Goal: Task Accomplishment & Management: Use online tool/utility

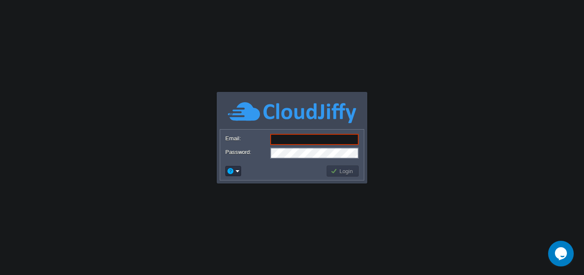
click at [276, 139] on input "Email:" at bounding box center [314, 139] width 88 height 11
click at [296, 138] on input "Email:" at bounding box center [314, 139] width 88 height 11
paste input "[DOMAIN_NAME][EMAIL_ADDRESS][DOMAIN_NAME]"
type input "[DOMAIN_NAME][EMAIL_ADDRESS][DOMAIN_NAME]"
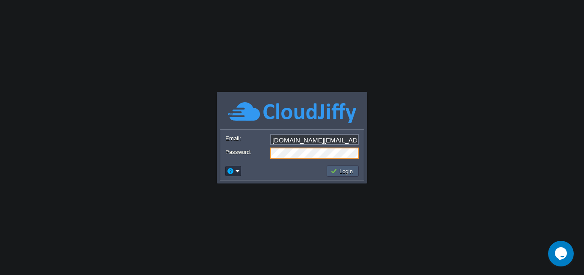
click at [347, 172] on button "Login" at bounding box center [342, 171] width 25 height 8
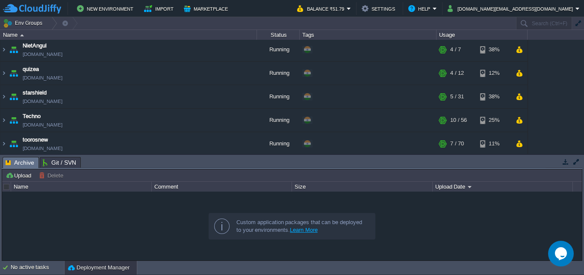
scroll to position [121, 0]
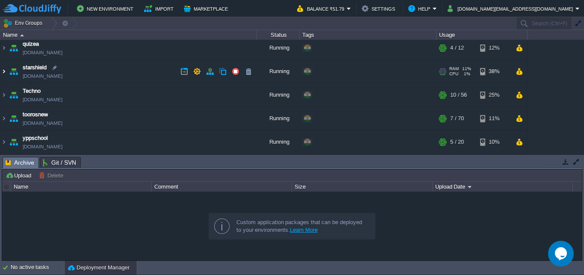
click at [3, 72] on img at bounding box center [3, 71] width 7 height 23
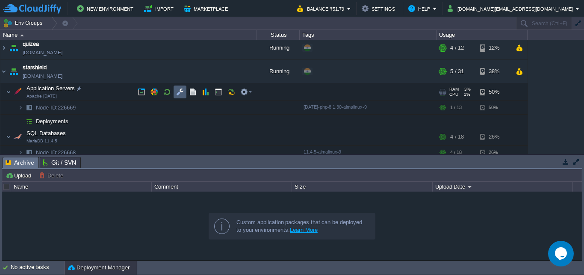
click at [180, 92] on button "button" at bounding box center [180, 92] width 8 height 8
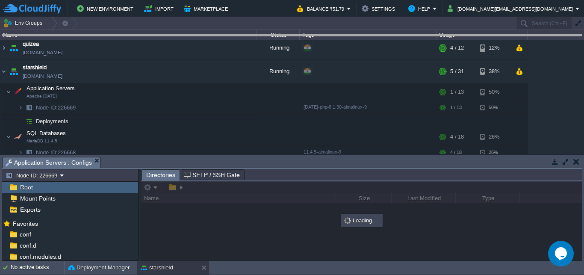
drag, startPoint x: 226, startPoint y: 163, endPoint x: 226, endPoint y: 18, distance: 144.8
click at [226, 18] on body "New Environment Import Marketplace Bonus ₹0.00 Upgrade Account Balance ₹51.79 S…" at bounding box center [292, 137] width 584 height 275
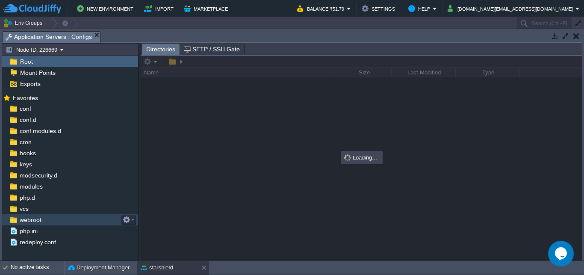
click at [27, 219] on span "webroot" at bounding box center [30, 220] width 25 height 8
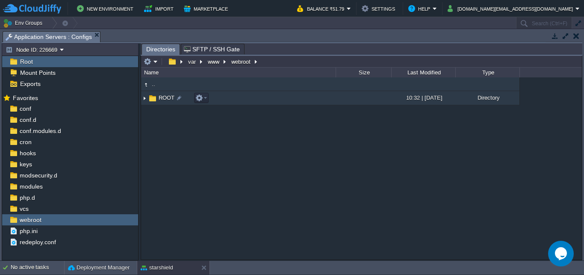
click at [145, 100] on img at bounding box center [144, 97] width 7 height 13
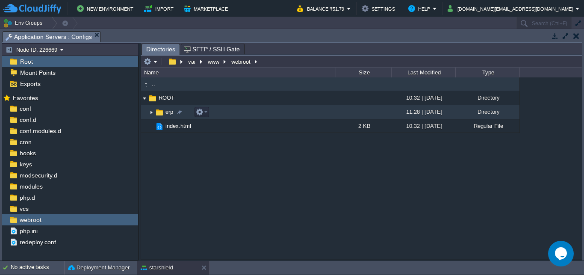
click at [150, 112] on img at bounding box center [151, 112] width 7 height 13
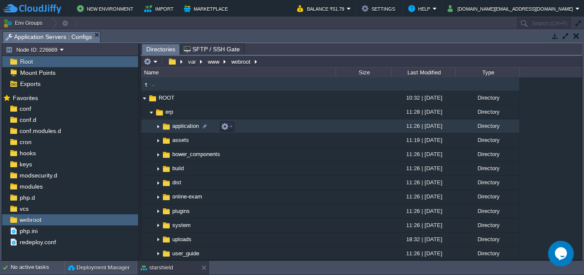
click at [157, 128] on img at bounding box center [158, 126] width 7 height 13
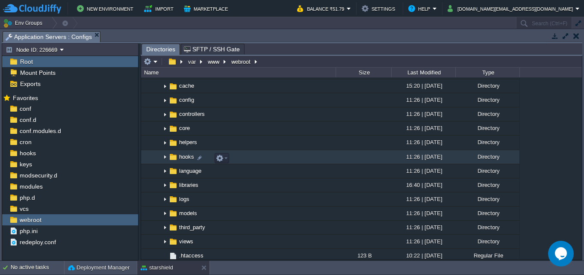
scroll to position [41, 0]
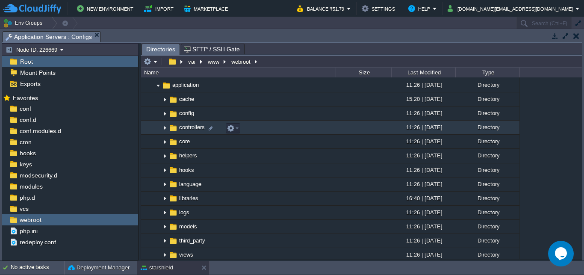
click at [164, 130] on img at bounding box center [164, 127] width 7 height 13
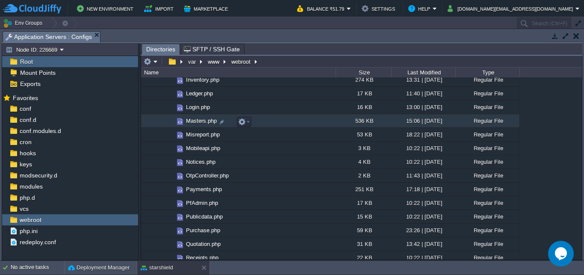
scroll to position [328, 0]
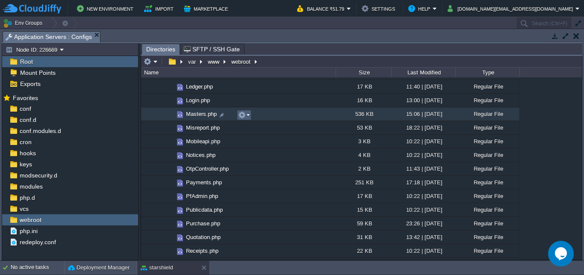
click at [247, 116] on em at bounding box center [244, 115] width 12 height 8
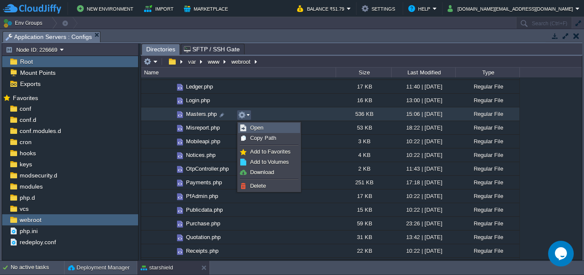
click at [254, 126] on span "Open" at bounding box center [256, 127] width 13 height 6
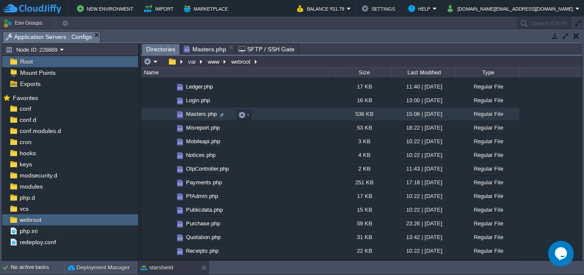
click at [157, 49] on span "Directories" at bounding box center [160, 49] width 29 height 11
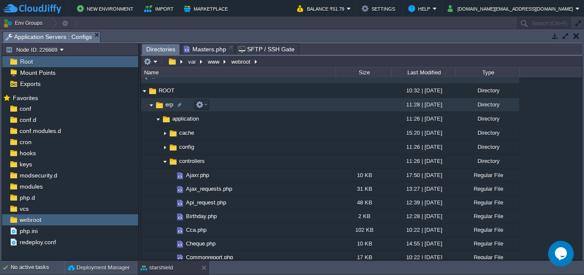
scroll to position [0, 0]
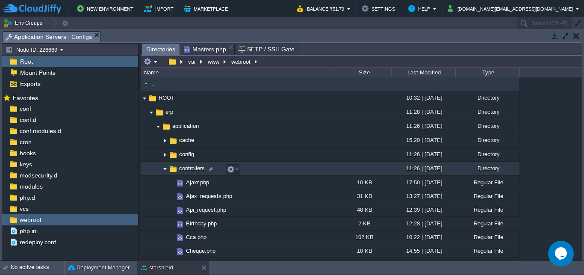
click at [166, 170] on img at bounding box center [164, 168] width 7 height 13
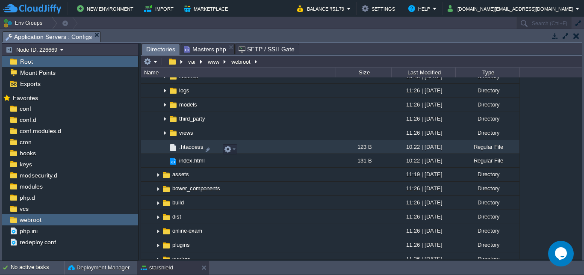
scroll to position [164, 0]
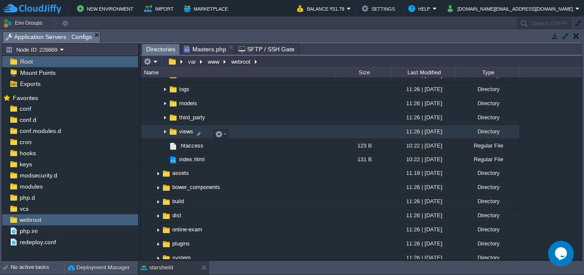
click at [164, 135] on img at bounding box center [164, 131] width 7 height 13
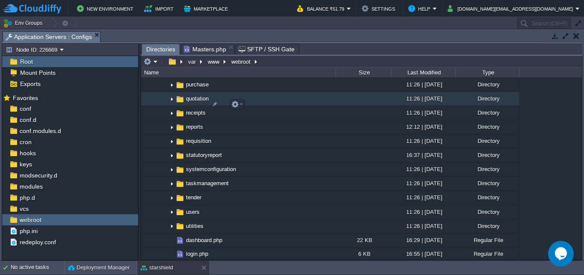
scroll to position [369, 0]
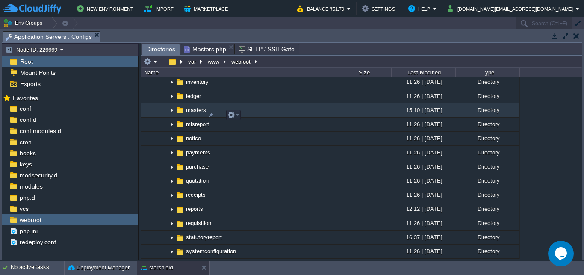
click at [172, 115] on img at bounding box center [171, 110] width 7 height 13
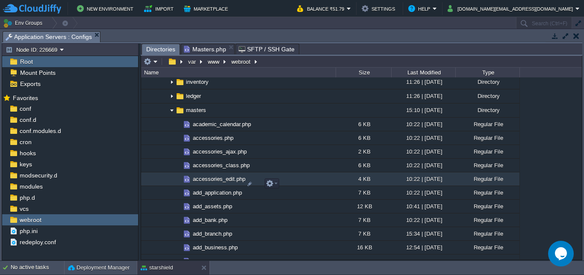
scroll to position [328, 0]
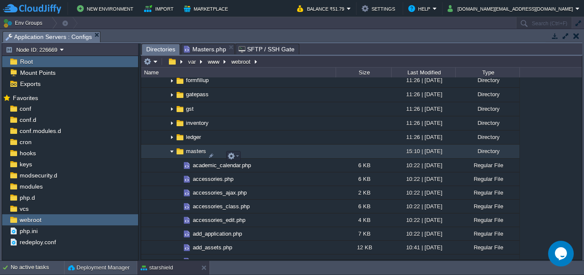
click at [170, 156] on img at bounding box center [171, 151] width 7 height 13
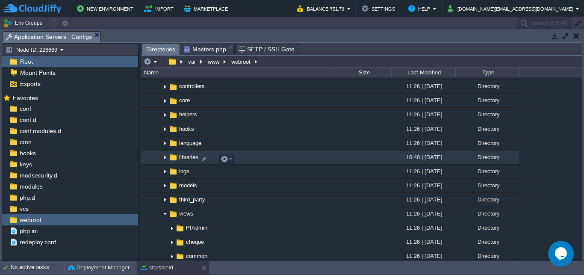
scroll to position [0, 0]
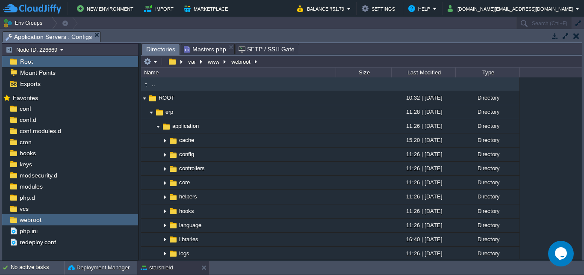
click at [207, 50] on span "Masters.php" at bounding box center [205, 49] width 42 height 10
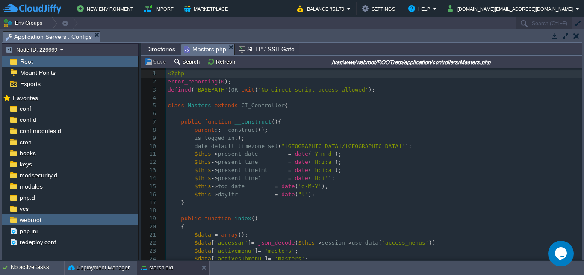
scroll to position [3, 0]
click at [181, 63] on button "Search" at bounding box center [187, 62] width 29 height 8
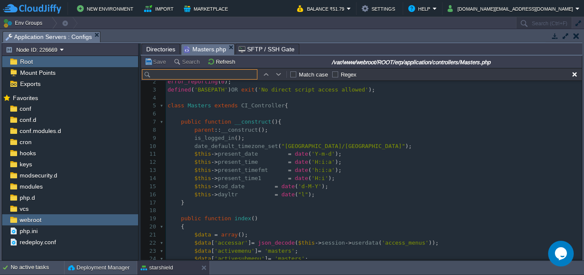
click at [184, 75] on input "text" at bounding box center [199, 74] width 115 height 10
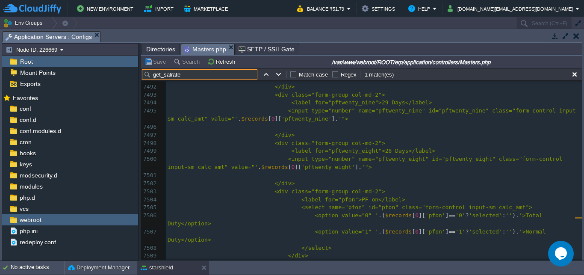
scroll to position [0, 0]
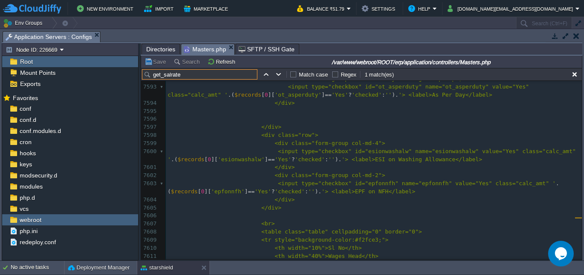
click at [285, 200] on div "x function get_Salrate Data (){ 7582 </select> 7583 </div> 7584 <div class="for…" at bounding box center [374, 159] width 416 height 362
click at [267, 209] on div "xxxxxxxxxx function get_Salrate Data (){ 7582 </select> 7583 </div> 7584 <div c…" at bounding box center [374, 163] width 416 height 370
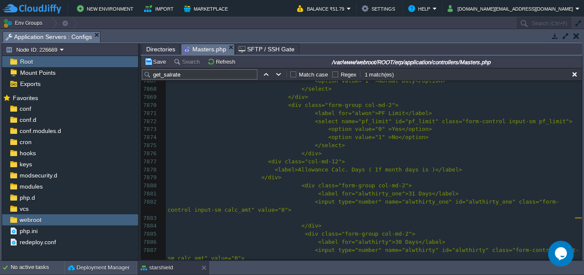
scroll to position [70354, 0]
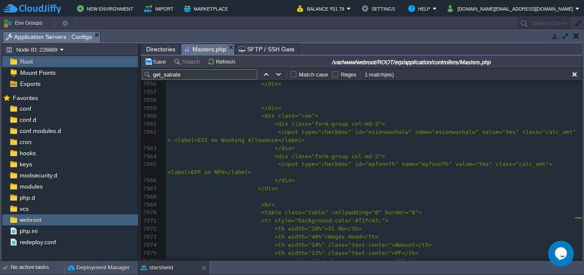
click at [274, 157] on span "<div class="form-group col-md-2">" at bounding box center [329, 156] width 110 height 6
click at [288, 181] on pre "</div>" at bounding box center [374, 180] width 416 height 8
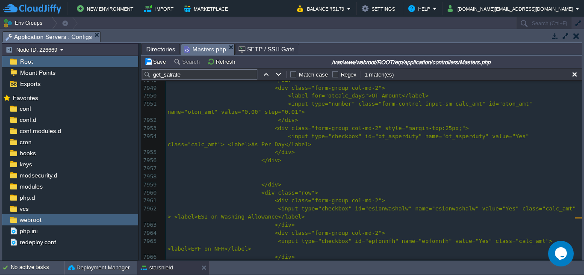
click at [285, 153] on div "xxxxxxxxxx 7941 <option value="Flexible" >Flexible</option> 7942 <option value=…" at bounding box center [374, 193] width 416 height 362
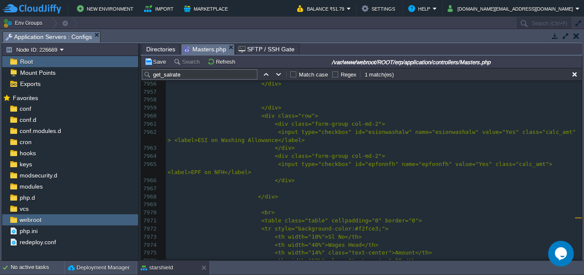
click at [274, 188] on pre at bounding box center [374, 189] width 416 height 8
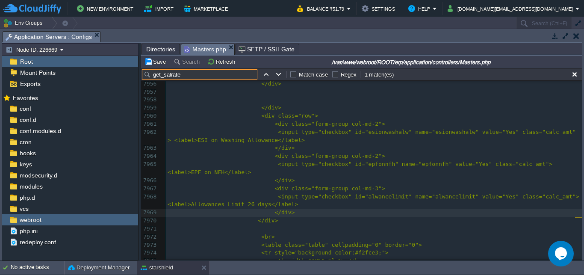
drag, startPoint x: 164, startPoint y: 76, endPoint x: 155, endPoint y: 76, distance: 9.0
click at [155, 76] on input "get_salrate" at bounding box center [199, 74] width 115 height 10
drag, startPoint x: 184, startPoint y: 76, endPoint x: 144, endPoint y: 74, distance: 40.2
click at [144, 74] on input "get_salrate" at bounding box center [199, 74] width 115 height 10
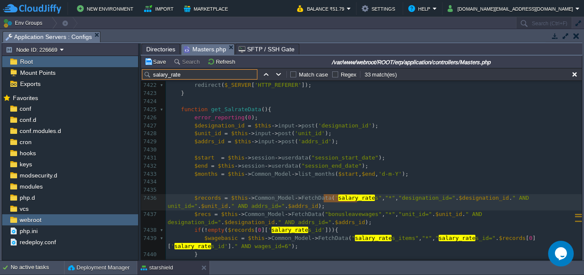
click at [153, 75] on input "salary_rate" at bounding box center [199, 74] width 115 height 10
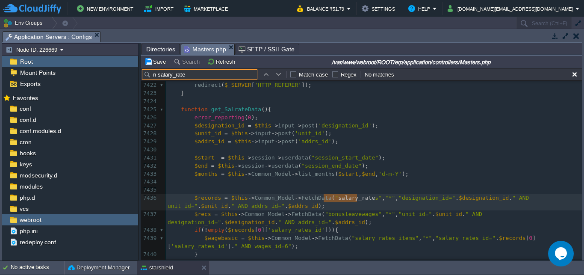
click at [279, 72] on button "button" at bounding box center [279, 74] width 8 height 8
click at [279, 73] on button "button" at bounding box center [279, 74] width 8 height 8
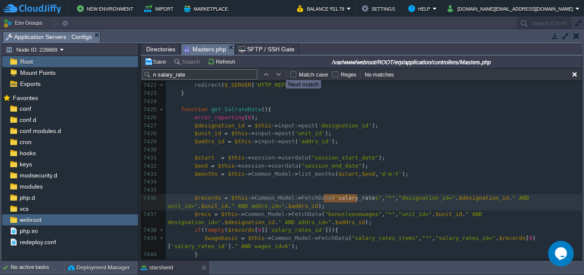
click at [279, 73] on button "button" at bounding box center [279, 74] width 8 height 8
click at [175, 75] on input "n salary_rate" at bounding box center [199, 74] width 115 height 10
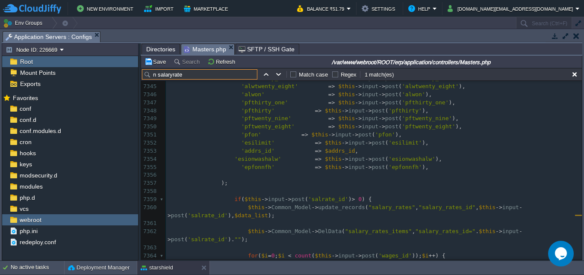
type input "n salaryrate"
click at [422, 169] on span ")," at bounding box center [425, 167] width 7 height 6
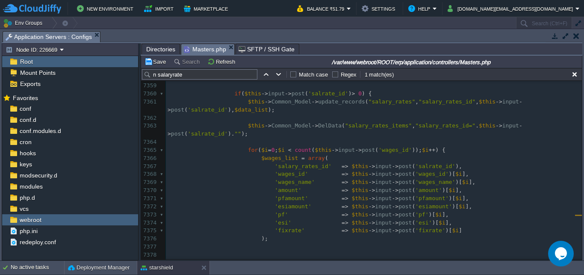
scroll to position [65506, 0]
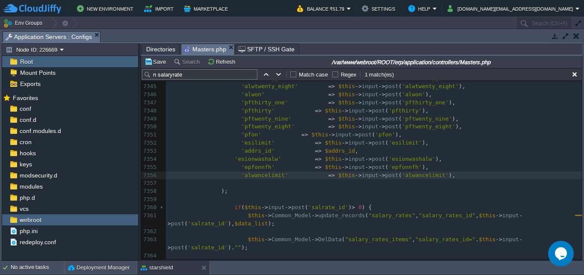
click at [404, 176] on div "xxxxxxxxxx 7308 'other_ded' => $this -> input -> post ( 'other_ded' ), 7309 'ot…" at bounding box center [374, 46] width 416 height 523
type textarea "alwancelimit"
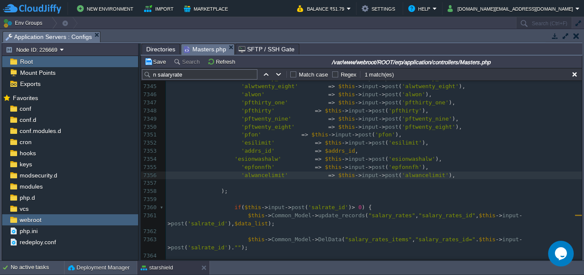
click at [433, 178] on div "xxxxxxxxxx 7334 'pfon_amt' => $this -> input -> post ( 'pfon_amt' ), 7335 'thir…" at bounding box center [374, 167] width 416 height 346
click at [157, 63] on button "Save" at bounding box center [156, 62] width 24 height 8
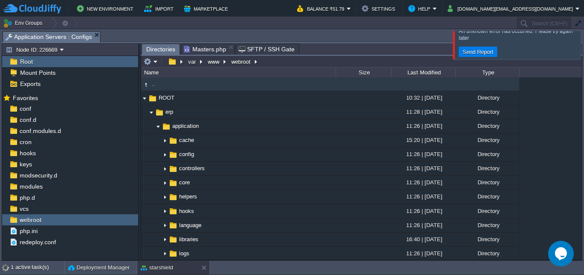
click at [157, 47] on span "Directories" at bounding box center [160, 49] width 29 height 11
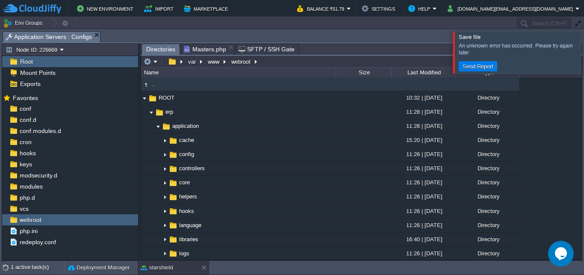
click at [202, 48] on span "Masters.php" at bounding box center [205, 49] width 42 height 10
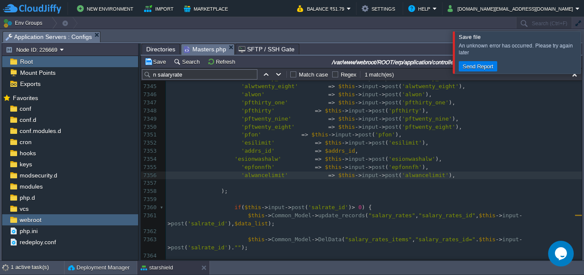
scroll to position [65372, 0]
click at [279, 155] on div "xxxxxxxxxx 7334 'pfon_amt' => $this -> input -> post ( 'pfon_amt' ), 7335 'thir…" at bounding box center [374, 167] width 416 height 346
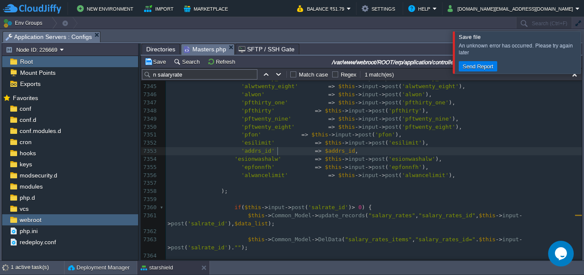
scroll to position [0, 3]
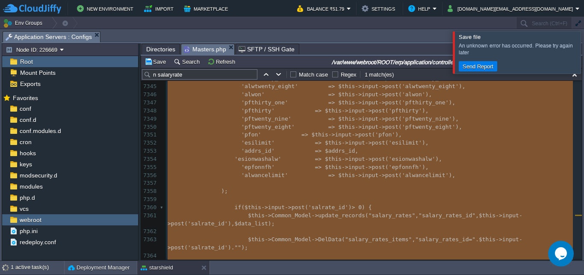
type textarea "<?php error_reporting(0); defined('BASEPATH') OR exit('No direct script access …"
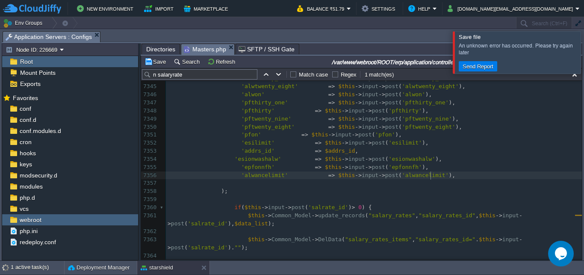
scroll to position [0, 0]
click at [583, 50] on div at bounding box center [594, 52] width 0 height 42
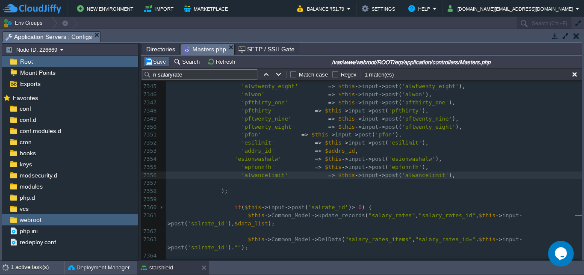
click at [156, 62] on button "Save" at bounding box center [156, 62] width 24 height 8
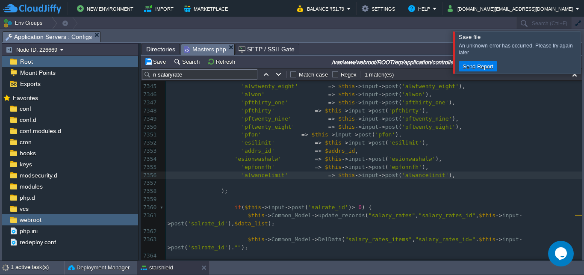
click at [583, 52] on div at bounding box center [594, 52] width 0 height 42
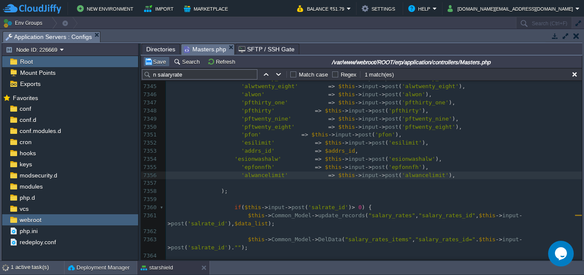
click at [156, 62] on button "Save" at bounding box center [156, 62] width 24 height 8
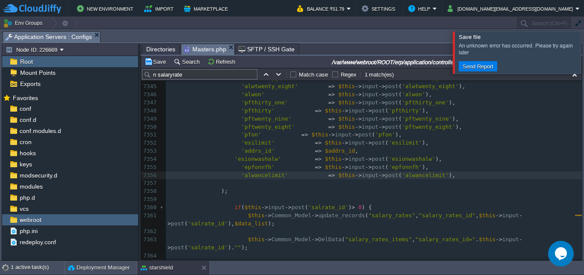
click at [583, 56] on div at bounding box center [594, 52] width 0 height 42
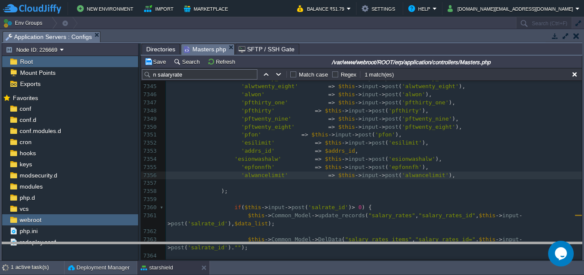
drag, startPoint x: 324, startPoint y: 35, endPoint x: 320, endPoint y: 255, distance: 220.0
click at [320, 255] on body "New Environment Import Marketplace Bonus ₹0.00 Upgrade Account Balance ₹51.79 S…" at bounding box center [292, 137] width 584 height 275
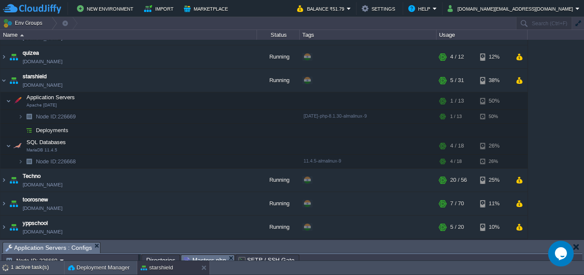
scroll to position [112, 0]
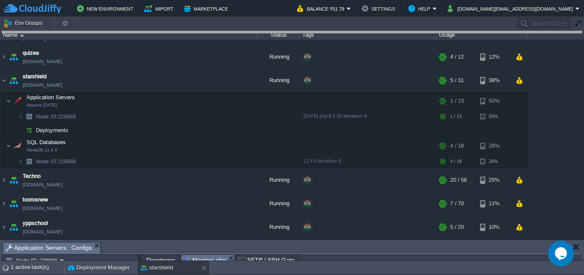
drag, startPoint x: 293, startPoint y: 249, endPoint x: 302, endPoint y: 22, distance: 227.4
click at [302, 22] on body "New Environment Import Marketplace Bonus ₹0.00 Upgrade Account Balance ₹51.79 S…" at bounding box center [292, 137] width 584 height 275
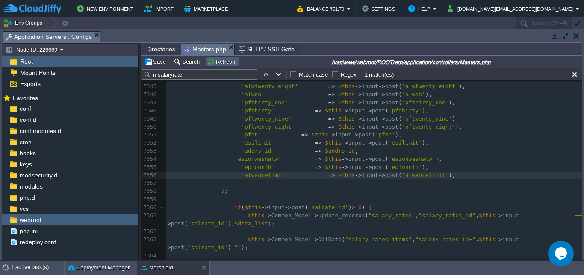
click at [208, 61] on button "Refresh" at bounding box center [222, 62] width 30 height 8
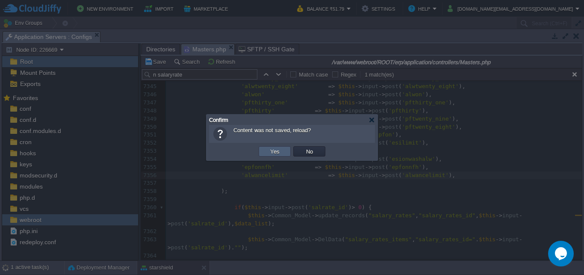
click at [273, 152] on button "Yes" at bounding box center [274, 151] width 15 height 8
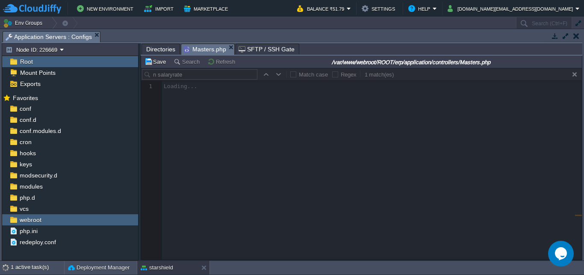
scroll to position [0, 0]
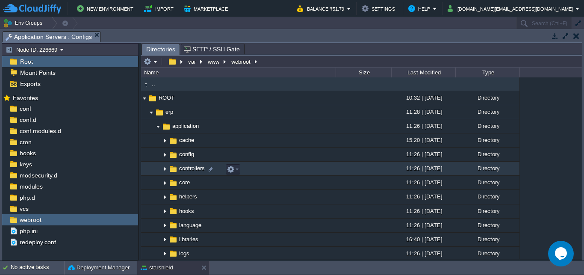
click at [165, 170] on img at bounding box center [164, 168] width 7 height 13
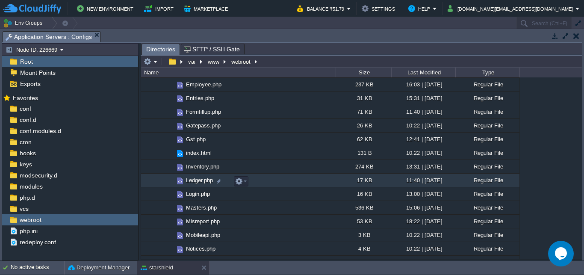
scroll to position [246, 0]
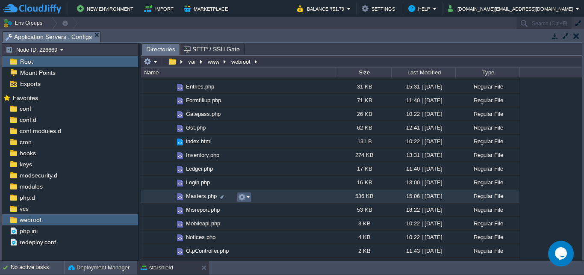
click at [246, 199] on em at bounding box center [244, 197] width 12 height 8
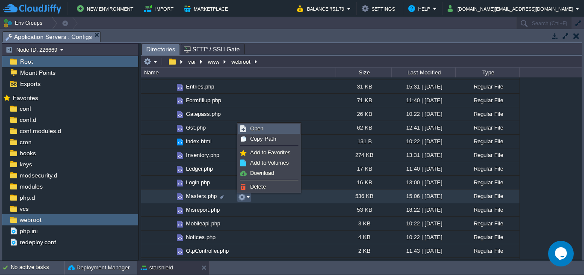
click at [258, 127] on span "Open" at bounding box center [256, 128] width 13 height 6
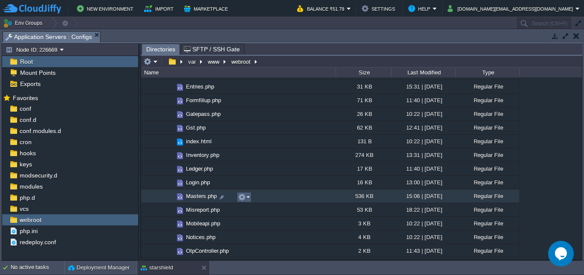
click at [247, 199] on em at bounding box center [244, 197] width 12 height 8
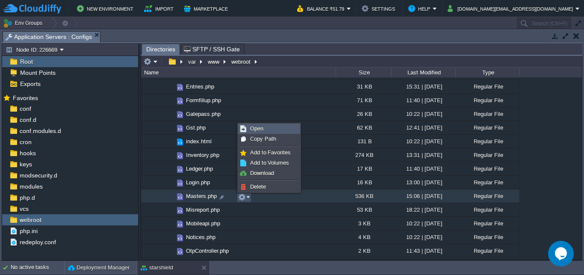
click at [255, 131] on span "Open" at bounding box center [256, 128] width 13 height 6
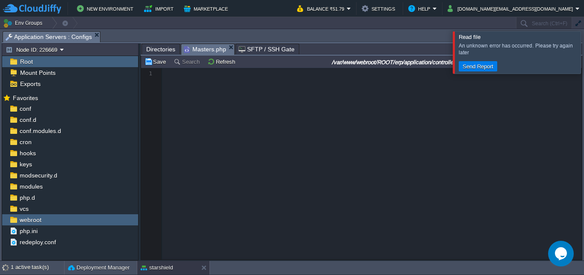
click at [583, 53] on div at bounding box center [594, 52] width 0 height 42
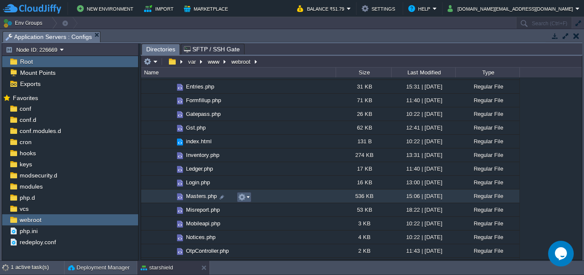
click at [246, 197] on em at bounding box center [244, 197] width 12 height 8
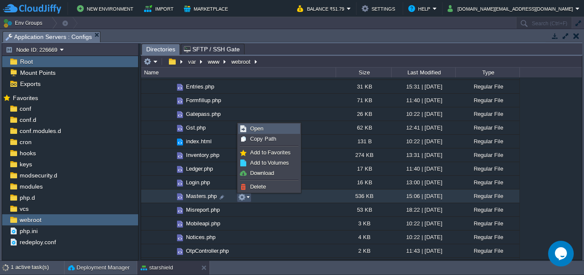
click at [259, 129] on span "Open" at bounding box center [256, 128] width 13 height 6
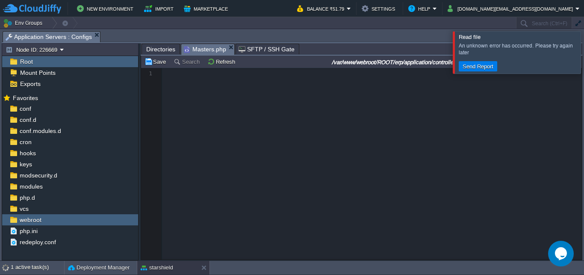
click at [583, 50] on div at bounding box center [594, 52] width 0 height 42
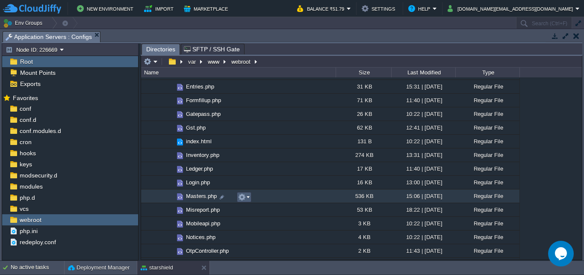
click at [247, 198] on em at bounding box center [244, 197] width 12 height 8
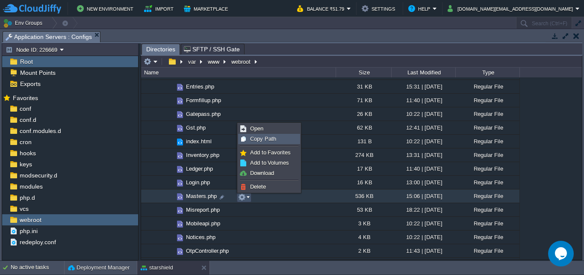
click at [258, 131] on span "Open" at bounding box center [256, 128] width 13 height 6
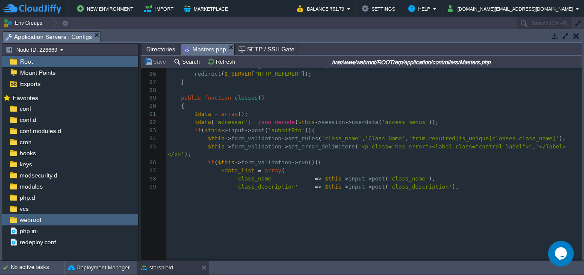
scroll to position [539, 0]
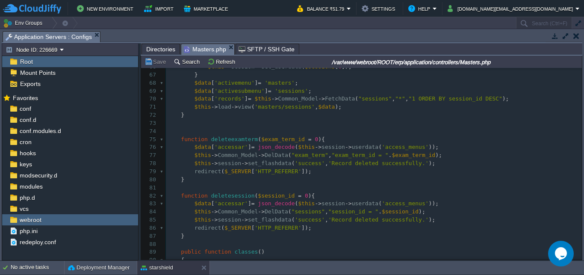
type textarea "="
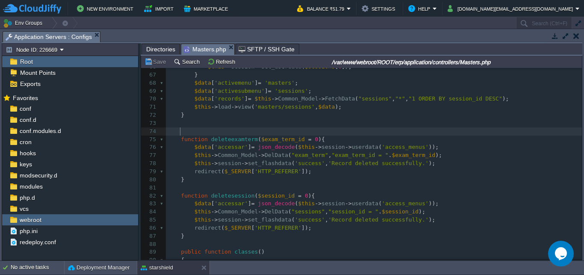
scroll to position [0, 0]
click at [260, 132] on pre at bounding box center [374, 131] width 416 height 8
click at [310, 131] on pre at bounding box center [374, 131] width 416 height 8
type textarea "-"
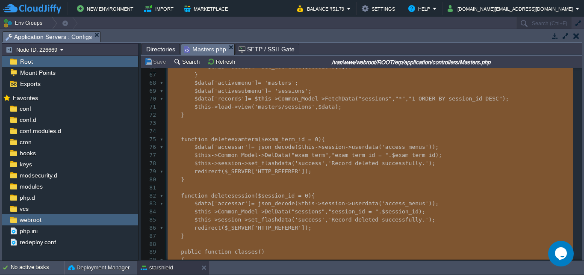
paste textarea
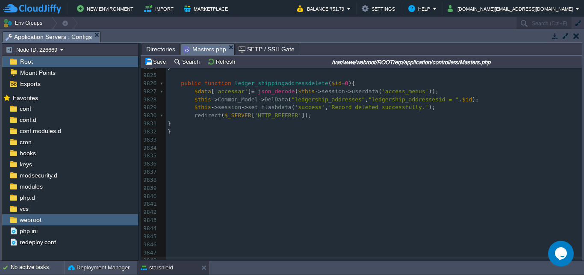
scroll to position [0, 0]
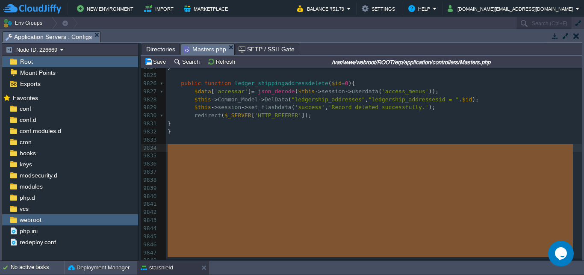
drag, startPoint x: 172, startPoint y: 255, endPoint x: 163, endPoint y: 140, distance: 115.3
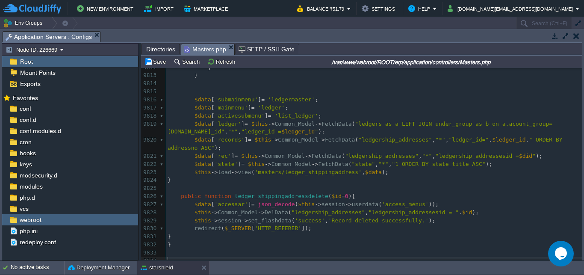
scroll to position [86197, 0]
click at [158, 63] on button "Save" at bounding box center [156, 62] width 24 height 8
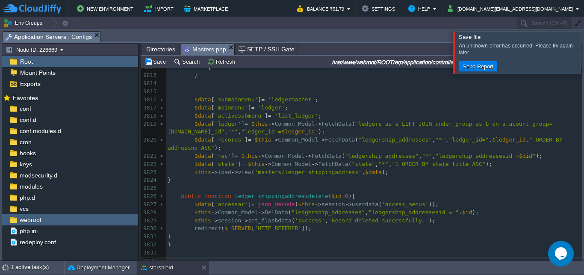
click at [318, 112] on pre "$data [ 'activesubmenu' ] = 'list_ledger' ;" at bounding box center [374, 116] width 416 height 8
click at [583, 53] on div at bounding box center [594, 52] width 0 height 42
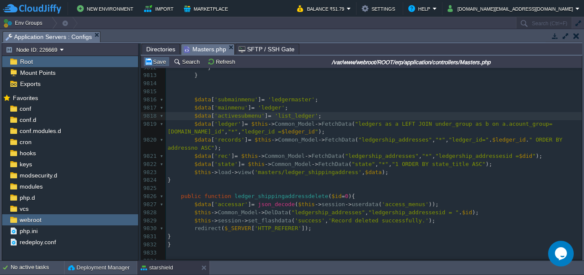
click at [155, 62] on button "Save" at bounding box center [156, 62] width 24 height 8
click at [180, 64] on button "Search" at bounding box center [187, 62] width 29 height 8
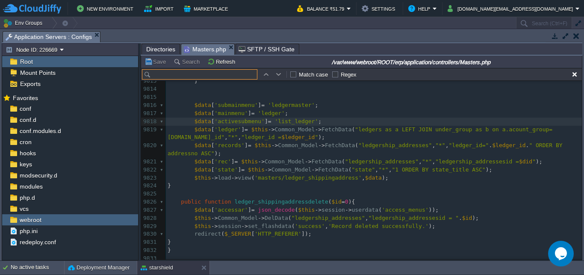
click at [191, 75] on input "text" at bounding box center [199, 74] width 115 height 10
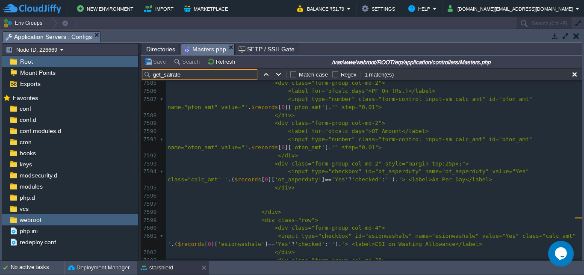
scroll to position [67633, 0]
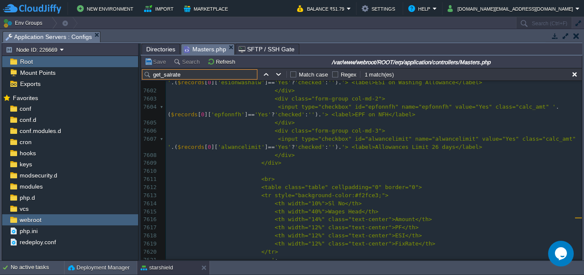
drag, startPoint x: 185, startPoint y: 74, endPoint x: 151, endPoint y: 76, distance: 34.2
click at [151, 76] on input "get_salrate" at bounding box center [199, 74] width 115 height 10
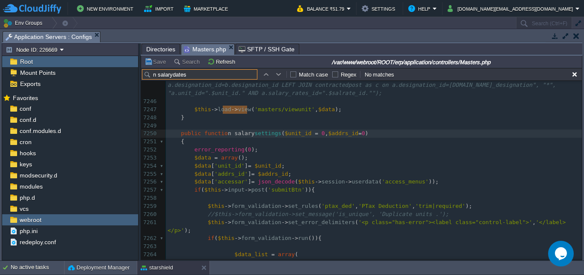
click at [276, 75] on button "button" at bounding box center [279, 74] width 8 height 8
click at [278, 75] on button "button" at bounding box center [279, 74] width 8 height 8
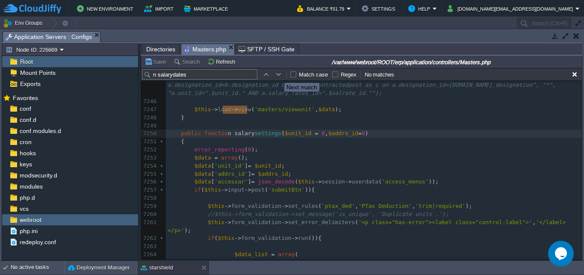
click at [278, 75] on button "button" at bounding box center [279, 74] width 8 height 8
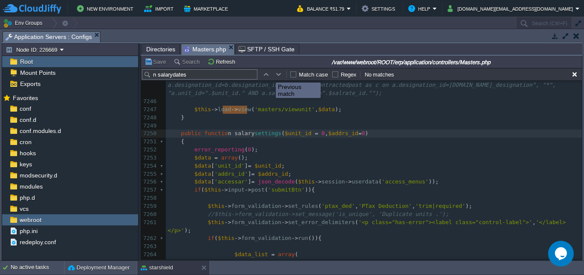
click at [265, 75] on button "button" at bounding box center [266, 74] width 8 height 8
click at [173, 75] on input "n salarydates" at bounding box center [199, 74] width 115 height 10
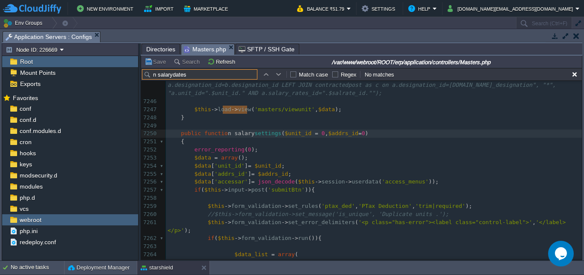
type input "n salaryrates"
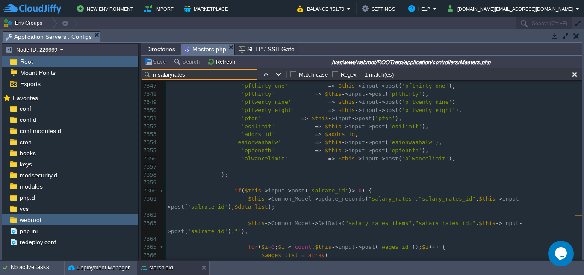
click at [164, 50] on span "Directories" at bounding box center [160, 49] width 29 height 10
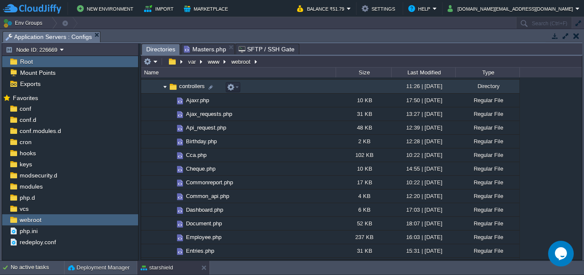
click at [164, 88] on img at bounding box center [164, 86] width 7 height 13
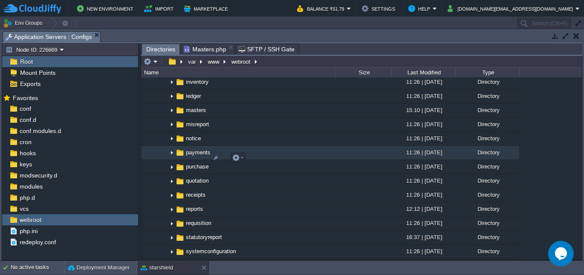
click at [171, 159] on img at bounding box center [171, 152] width 7 height 13
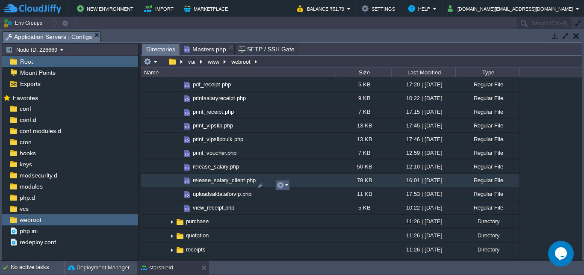
click at [285, 185] on em at bounding box center [282, 185] width 12 height 8
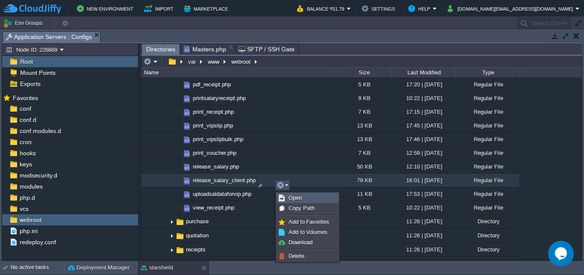
click at [295, 199] on span "Open" at bounding box center [294, 197] width 13 height 6
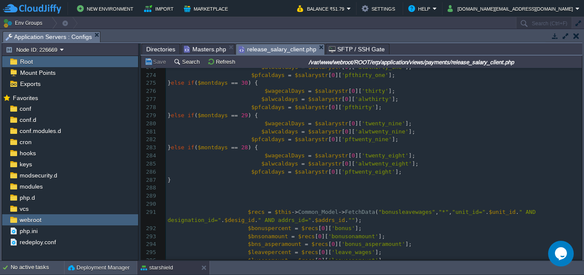
scroll to position [2614, 0]
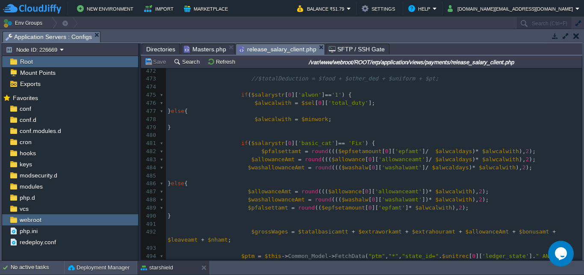
click at [265, 121] on div "1512 <?php $this -> load -> view ( "common/meta" ); ?> 434 $bonusamt = round ( …" at bounding box center [374, 14] width 416 height 523
type textarea "$alwcalwith"
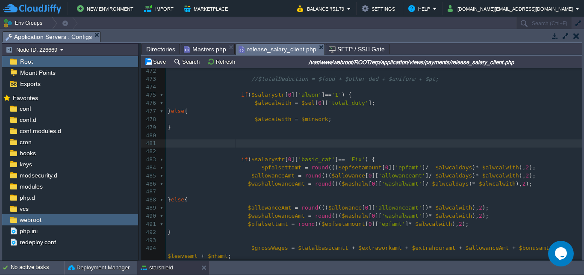
paste textarea "$alwcalwith"
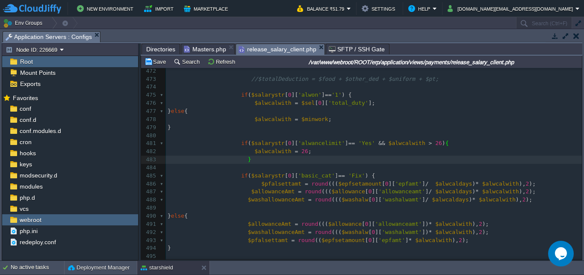
click at [268, 153] on div "xxxxxxxxxx <?php $this -> load -> view ( "common/meta" ); ?> 462 $other_ded = $…" at bounding box center [374, 179] width 416 height 387
type textarea "$alwcalwith"
click at [155, 64] on button "Save" at bounding box center [156, 62] width 24 height 8
click at [171, 114] on span "}" at bounding box center [168, 111] width 3 height 6
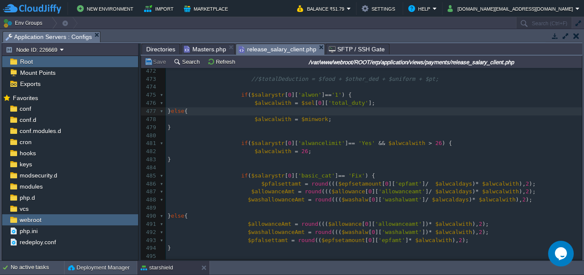
click at [207, 53] on span "Masters.php" at bounding box center [205, 49] width 42 height 10
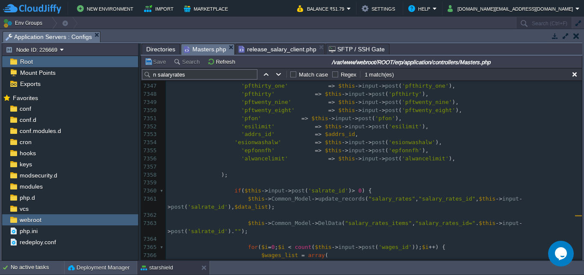
click at [158, 64] on button "Save" at bounding box center [156, 62] width 24 height 8
click at [265, 53] on span "release_salary_client.php" at bounding box center [277, 49] width 78 height 10
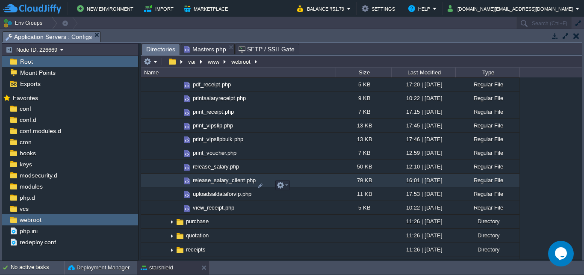
scroll to position [656, 0]
click at [576, 35] on button "button" at bounding box center [576, 36] width 6 height 8
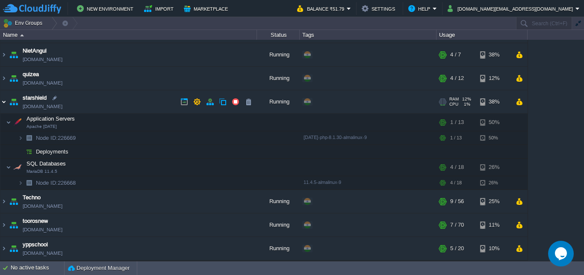
click at [0, 101] on img at bounding box center [3, 101] width 7 height 23
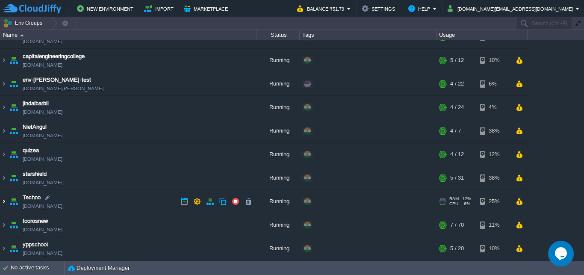
click at [4, 200] on img at bounding box center [3, 201] width 7 height 23
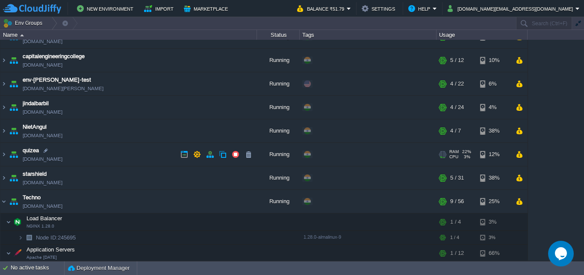
scroll to position [122, 0]
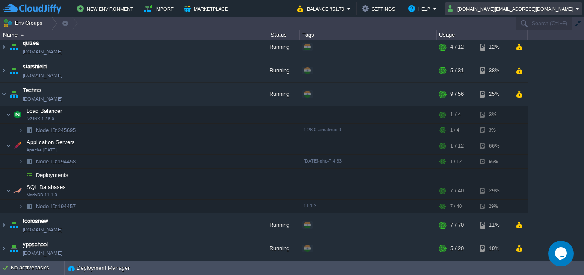
click at [542, 11] on button "[DOMAIN_NAME][EMAIL_ADDRESS][DOMAIN_NAME]" at bounding box center [511, 8] width 128 height 10
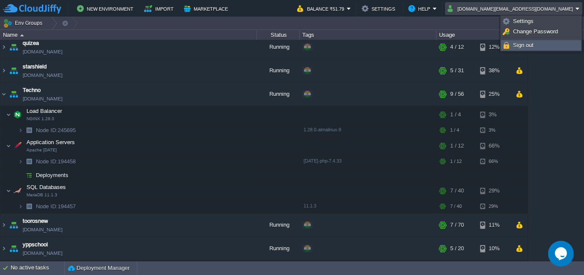
click at [532, 44] on span "Sign out" at bounding box center [523, 45] width 21 height 6
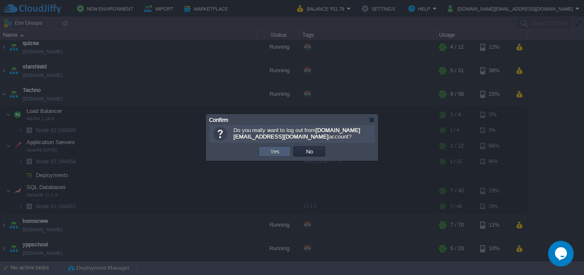
click at [279, 154] on button "Yes" at bounding box center [274, 151] width 15 height 8
